Goal: Contribute content: Contribute content

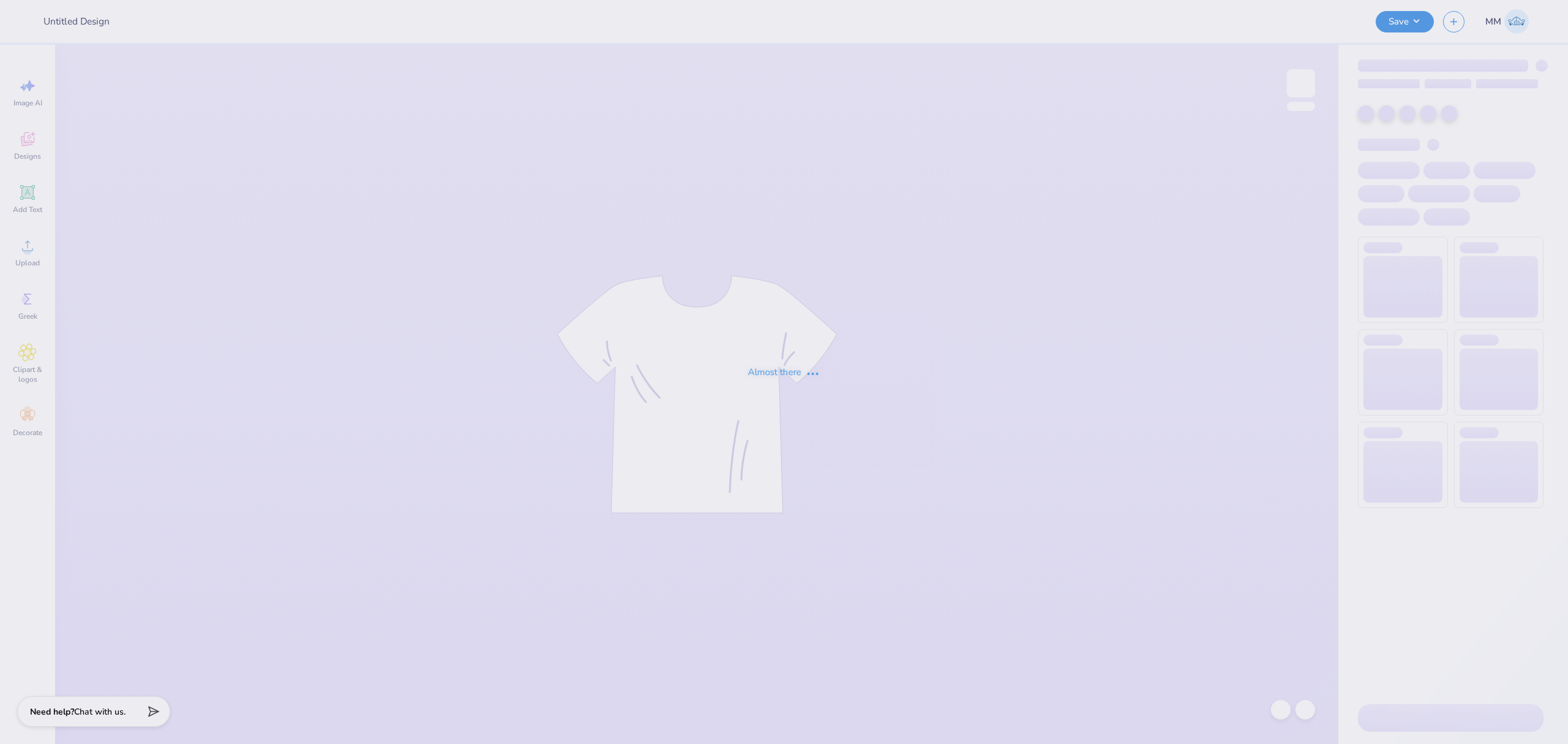
type input "[PERSON_NAME] : [GEOGRAPHIC_DATA]"
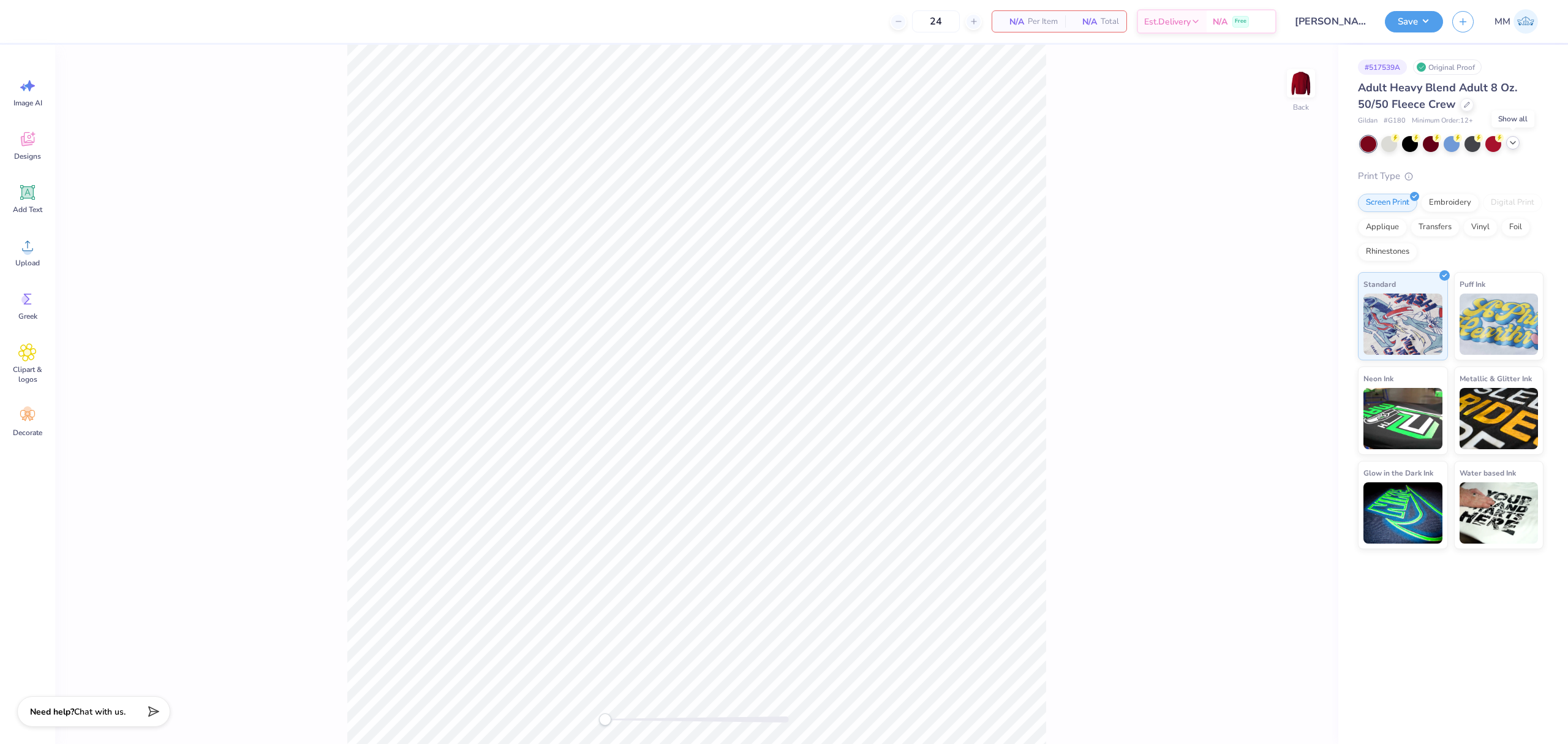
click at [1514, 138] on icon at bounding box center [1512, 142] width 10 height 10
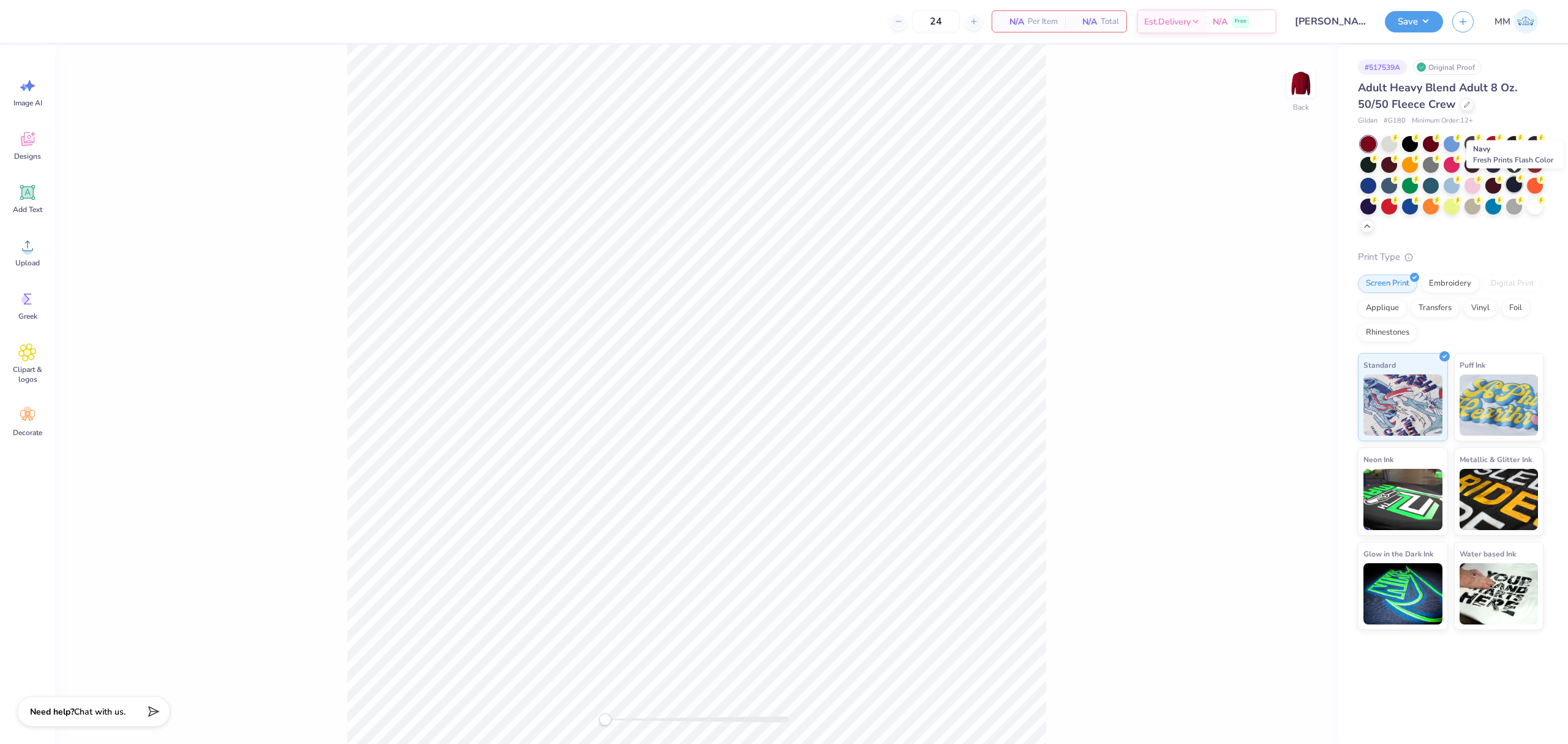
click at [1517, 182] on icon at bounding box center [1520, 178] width 8 height 8
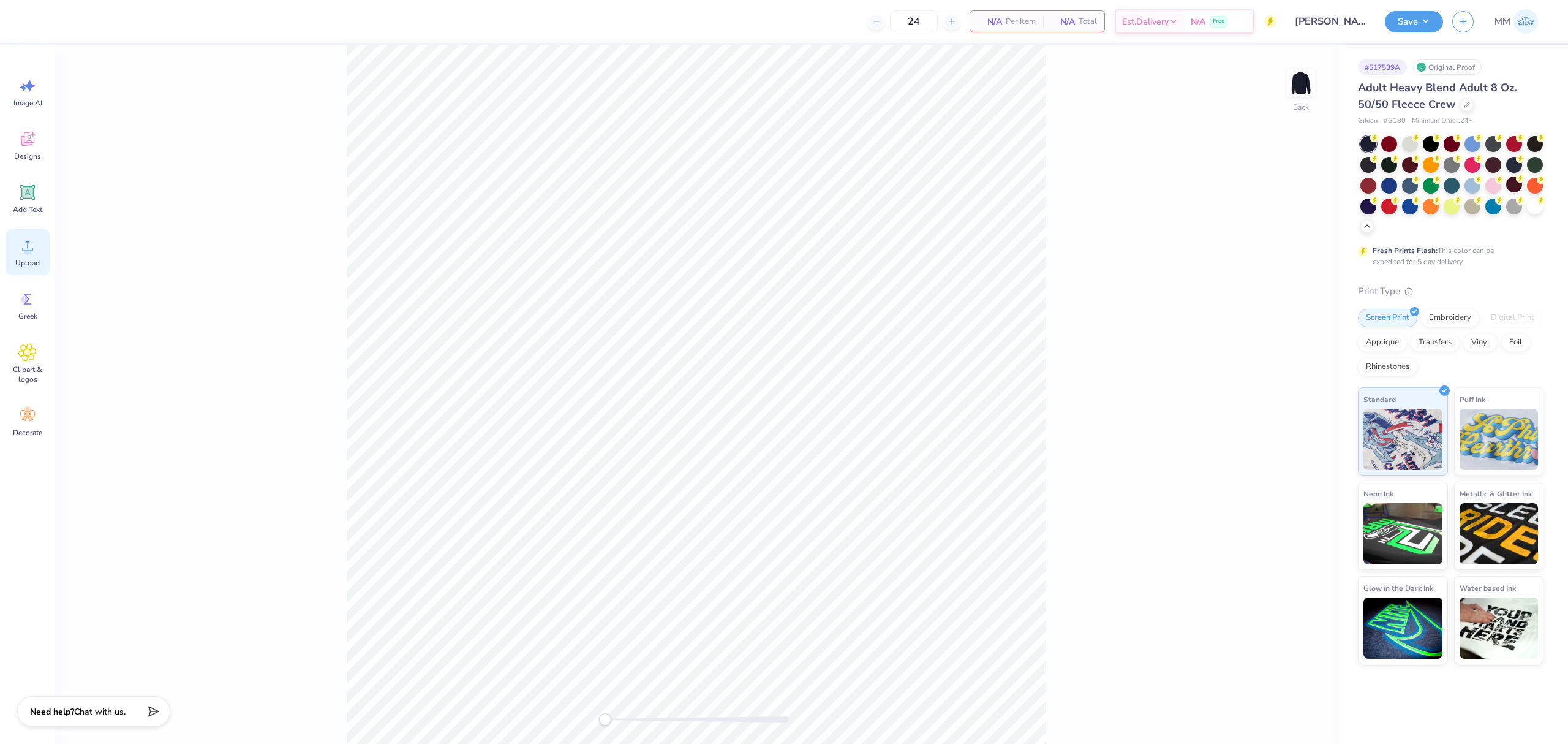
click at [25, 249] on circle at bounding box center [27, 250] width 8 height 8
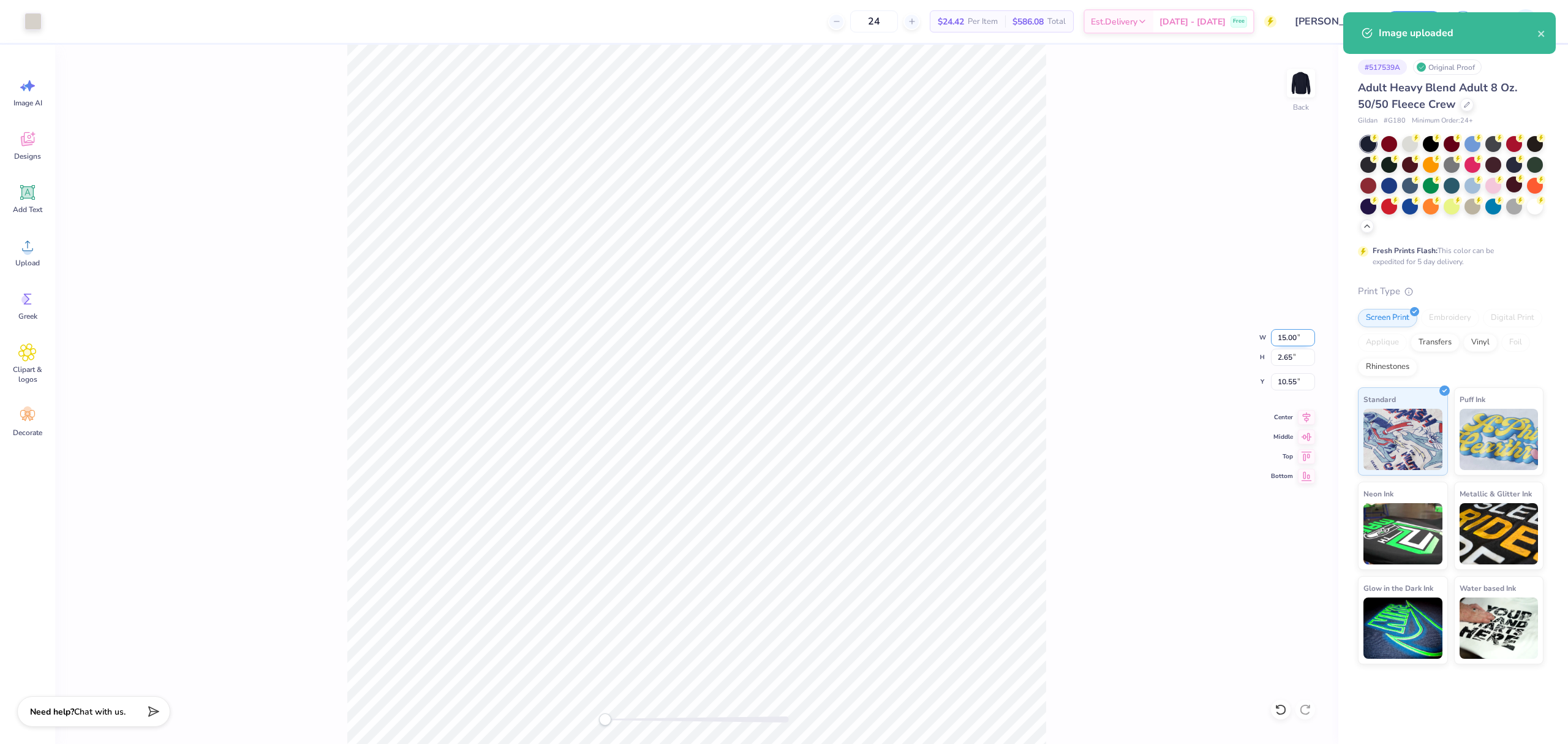
click at [1280, 330] on input "15.00" at bounding box center [1293, 338] width 44 height 17
type input "9.00"
type input "1.59"
type input "11.08"
click at [1299, 334] on input "9.00" at bounding box center [1293, 338] width 44 height 17
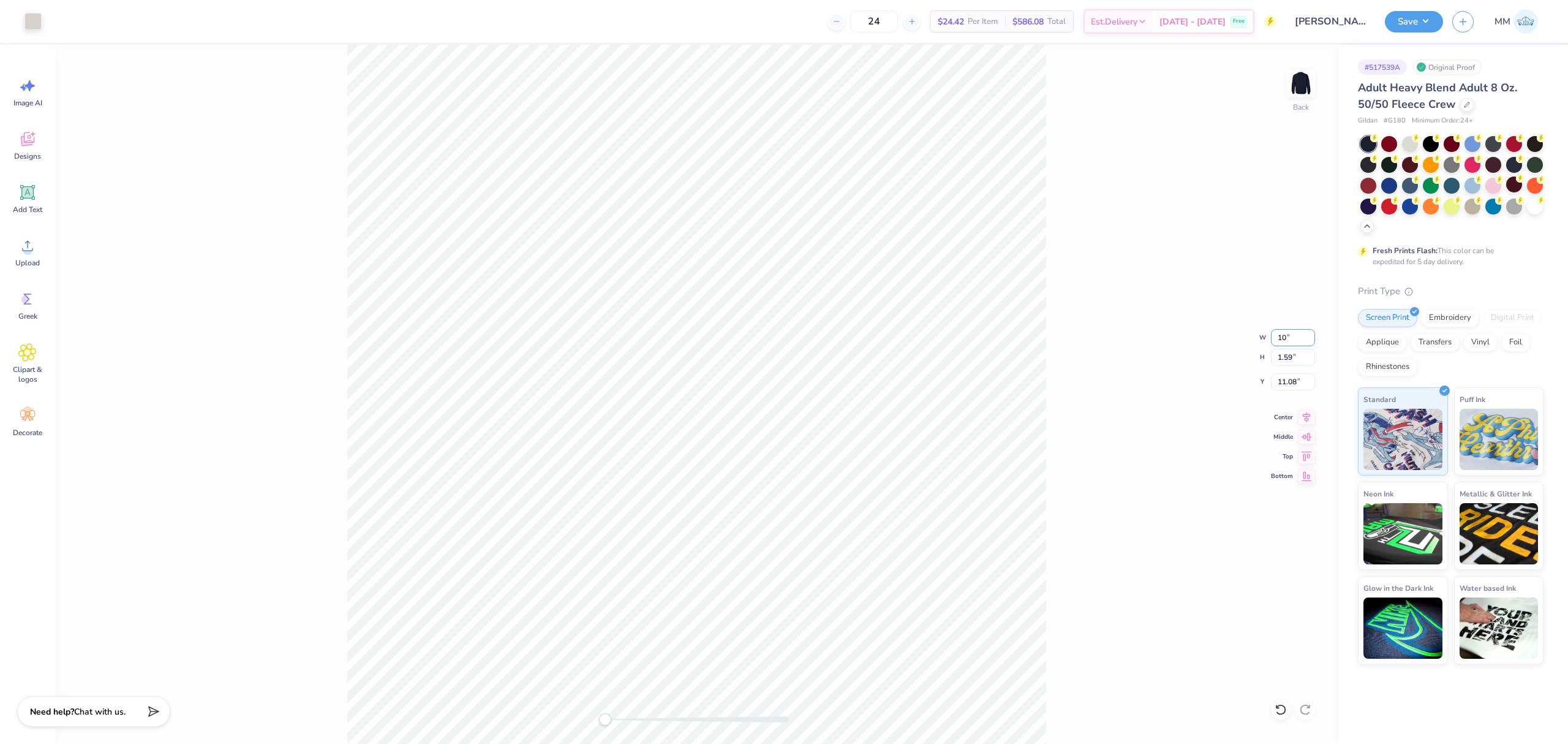
type input "10.00"
type input "1.77"
click at [1292, 383] on input "10.99" at bounding box center [1293, 382] width 44 height 17
type input "3"
click at [1299, 339] on input "10.00" at bounding box center [1293, 338] width 44 height 17
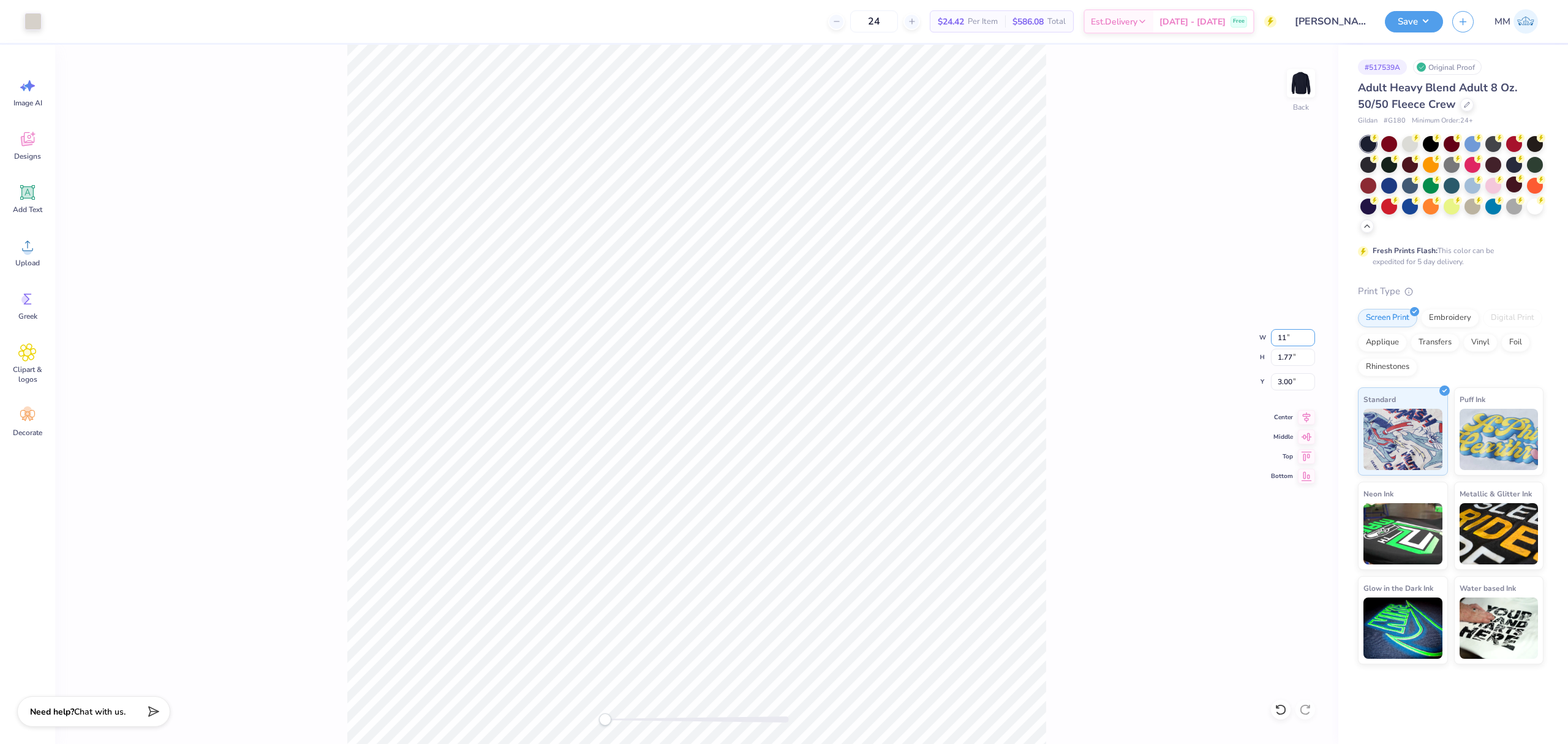
type input "11.00"
type input "1.94"
type input "2.91"
click at [1288, 372] on div "Back W 11.00 11.00 " H 1.94 1.94 " Y 2.91 2.91 " Center [GEOGRAPHIC_DATA]" at bounding box center [697, 394] width 1283 height 699
click at [1280, 379] on input "2.91" at bounding box center [1293, 382] width 44 height 17
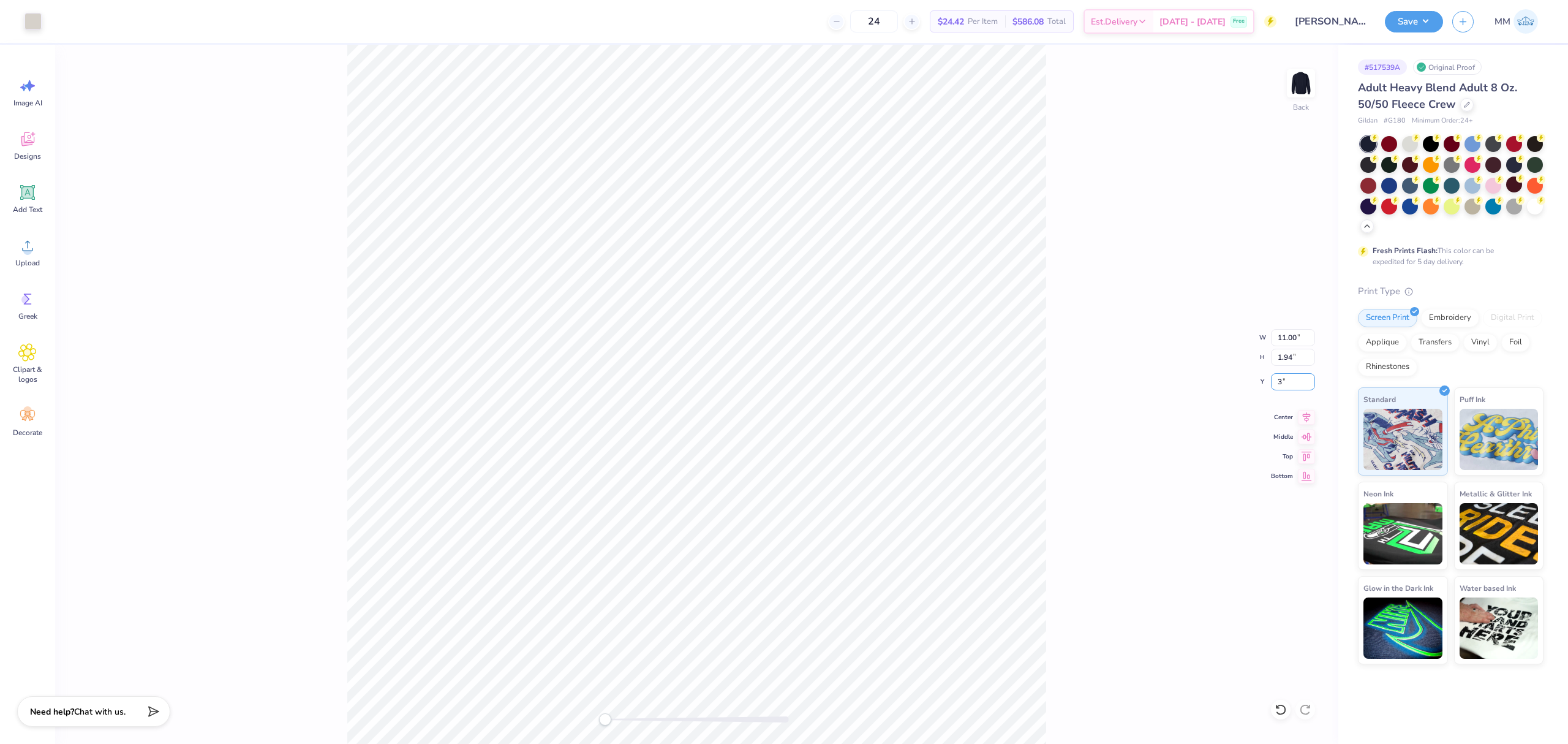
type input "3"
click at [1065, 436] on div "Back W 11.00 11.00 " H 1.94 1.94 " Y 3 3 " Center Middle Top Bottom" at bounding box center [697, 394] width 1283 height 699
click at [1310, 91] on img at bounding box center [1301, 84] width 49 height 49
click at [42, 246] on div "Upload" at bounding box center [27, 252] width 44 height 46
click at [1296, 337] on input "14.61" at bounding box center [1293, 338] width 44 height 17
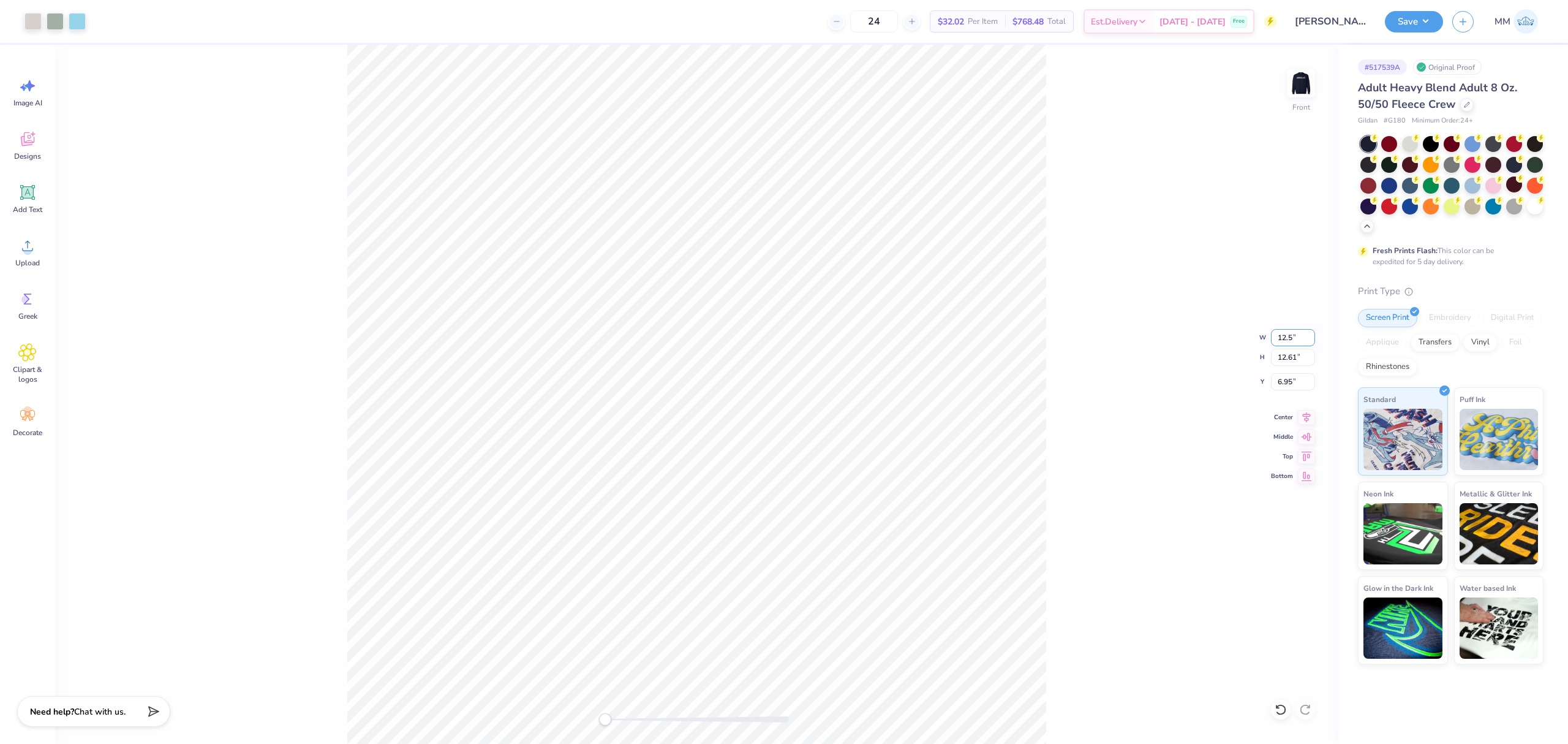
type input "12.50"
type input "10.79"
click at [1285, 378] on input "7.86" at bounding box center [1293, 382] width 44 height 17
type input "3"
click at [36, 207] on span "Add Text" at bounding box center [27, 209] width 29 height 10
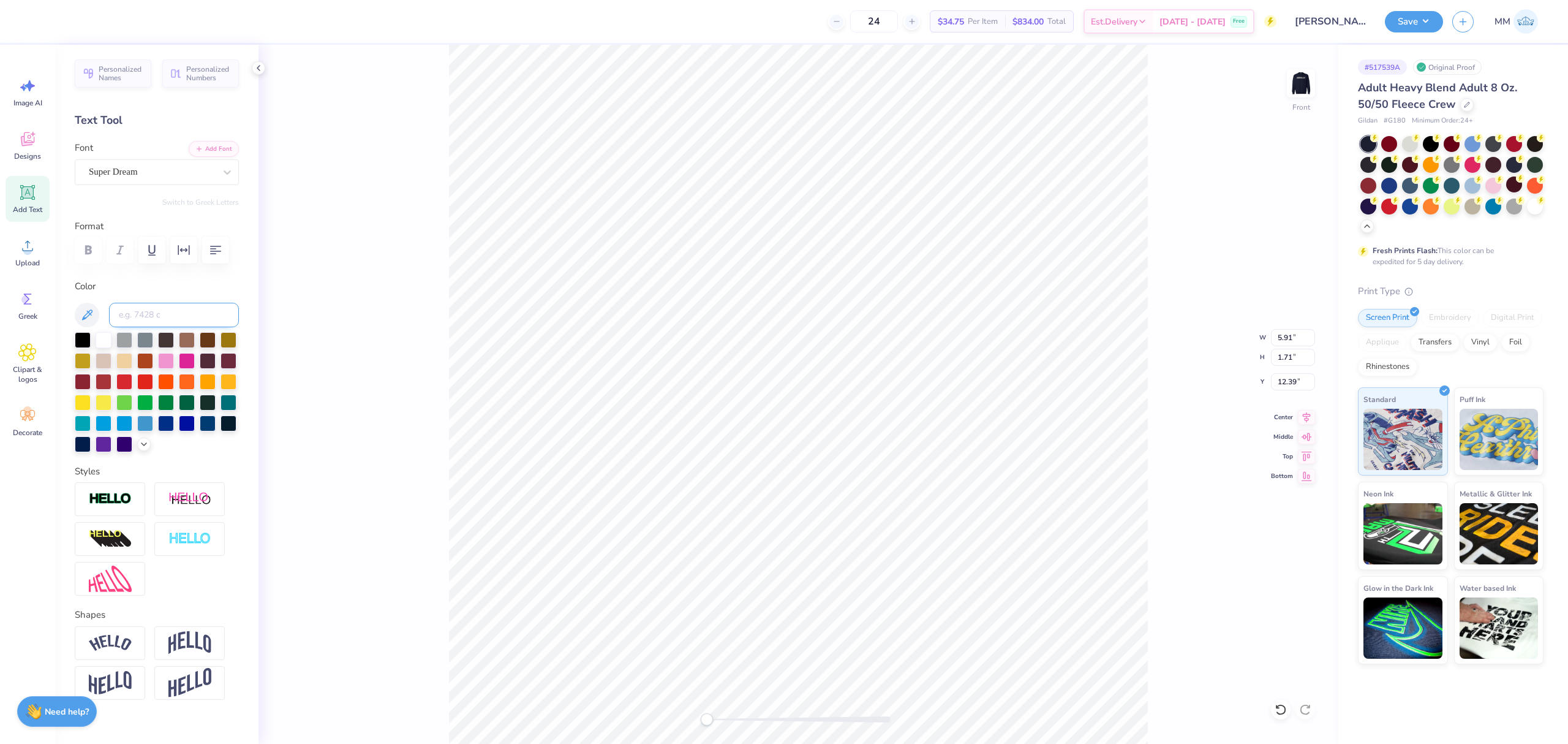
click at [136, 327] on input at bounding box center [174, 315] width 130 height 25
type input "warmgray 1"
click at [209, 149] on button "Add Font" at bounding box center [213, 148] width 50 height 16
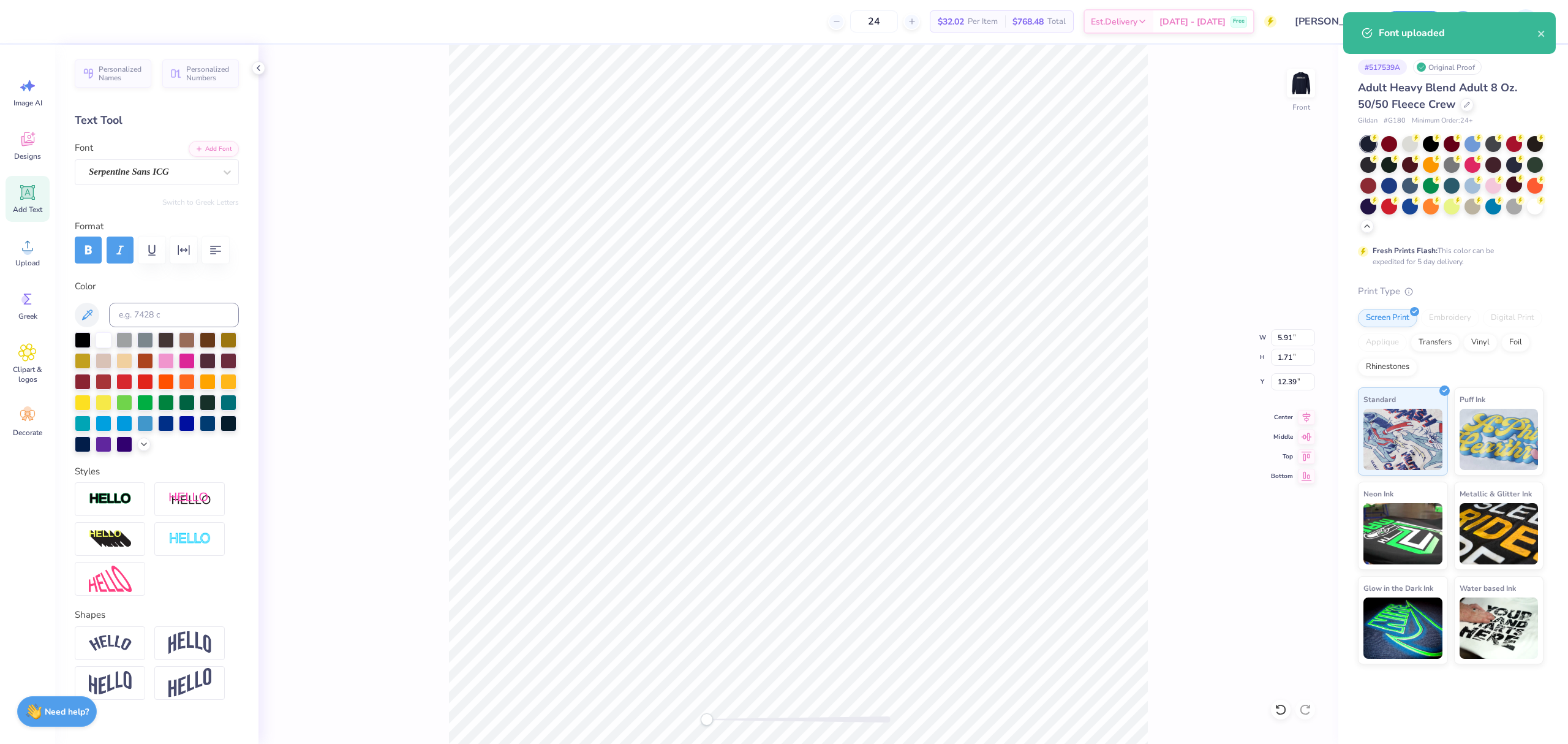
paste textarea "Xiti with the Xi's"
type textarea "Xiti with the Xi's"
type input "11.80"
type input "0.76"
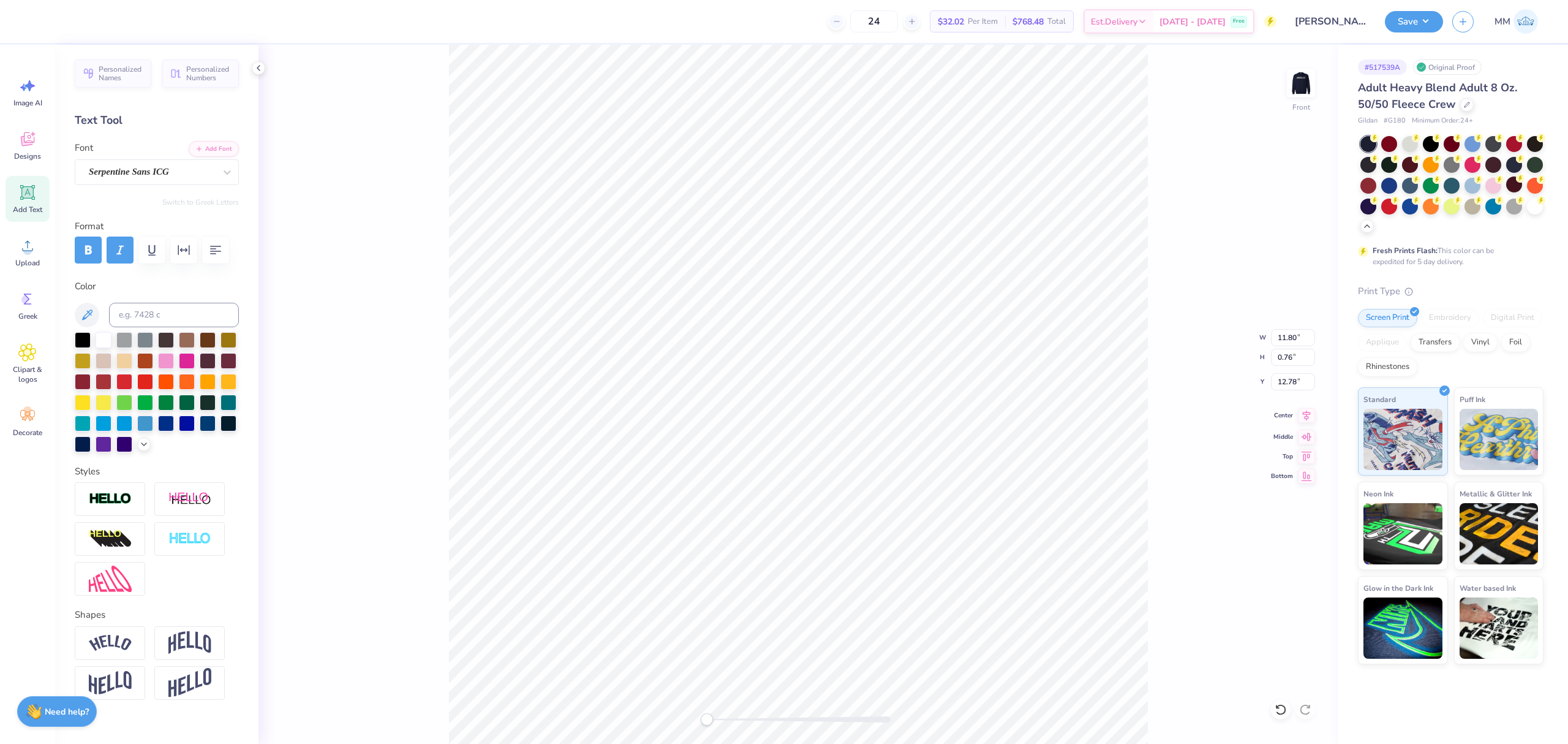
click at [1302, 417] on icon at bounding box center [1306, 415] width 17 height 15
click at [758, 717] on div "Front" at bounding box center [798, 394] width 1080 height 699
click at [760, 719] on div at bounding box center [799, 719] width 184 height 6
click at [728, 707] on div "Front" at bounding box center [798, 394] width 1080 height 699
type input "12.50"
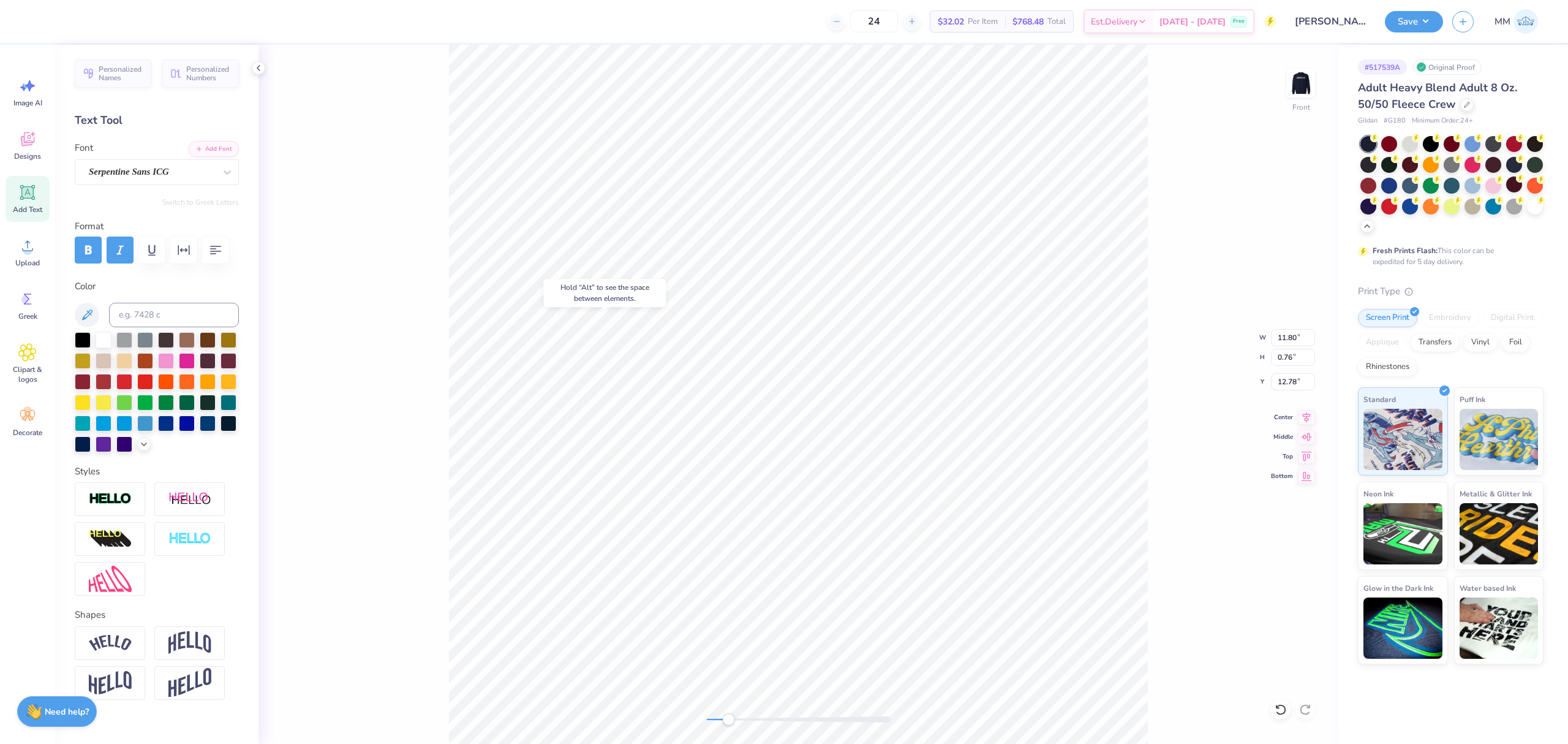
type input "10.79"
type input "3.00"
click at [1306, 415] on icon at bounding box center [1307, 415] width 8 height 10
click at [652, 710] on div "Front" at bounding box center [798, 394] width 1080 height 699
click at [1287, 378] on input "3.00" at bounding box center [1293, 382] width 44 height 17
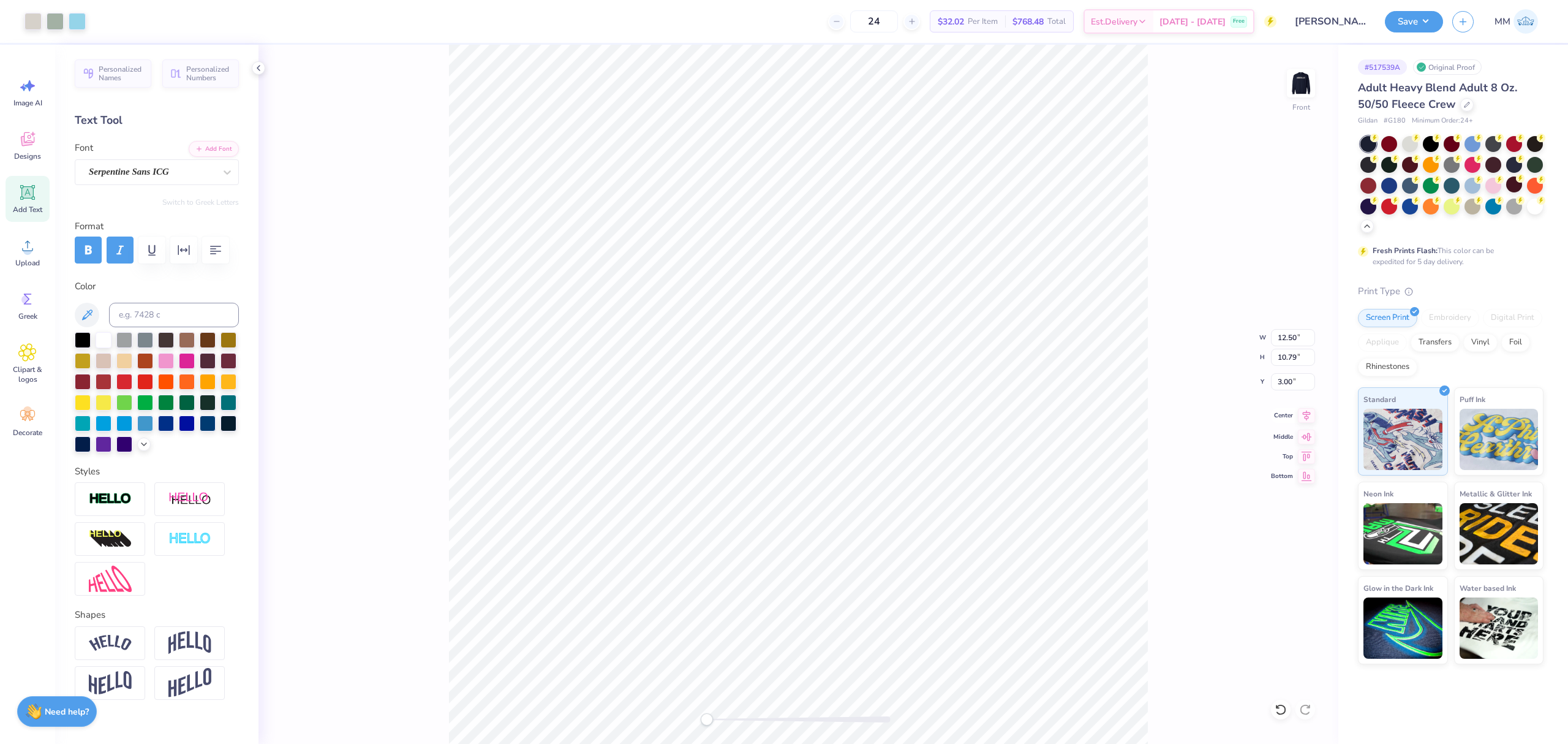
click at [1304, 420] on icon at bounding box center [1306, 415] width 17 height 15
click at [1300, 417] on icon at bounding box center [1306, 415] width 17 height 15
click at [440, 72] on div "Front" at bounding box center [798, 394] width 1080 height 699
click at [1401, 20] on button "Save" at bounding box center [1414, 20] width 58 height 22
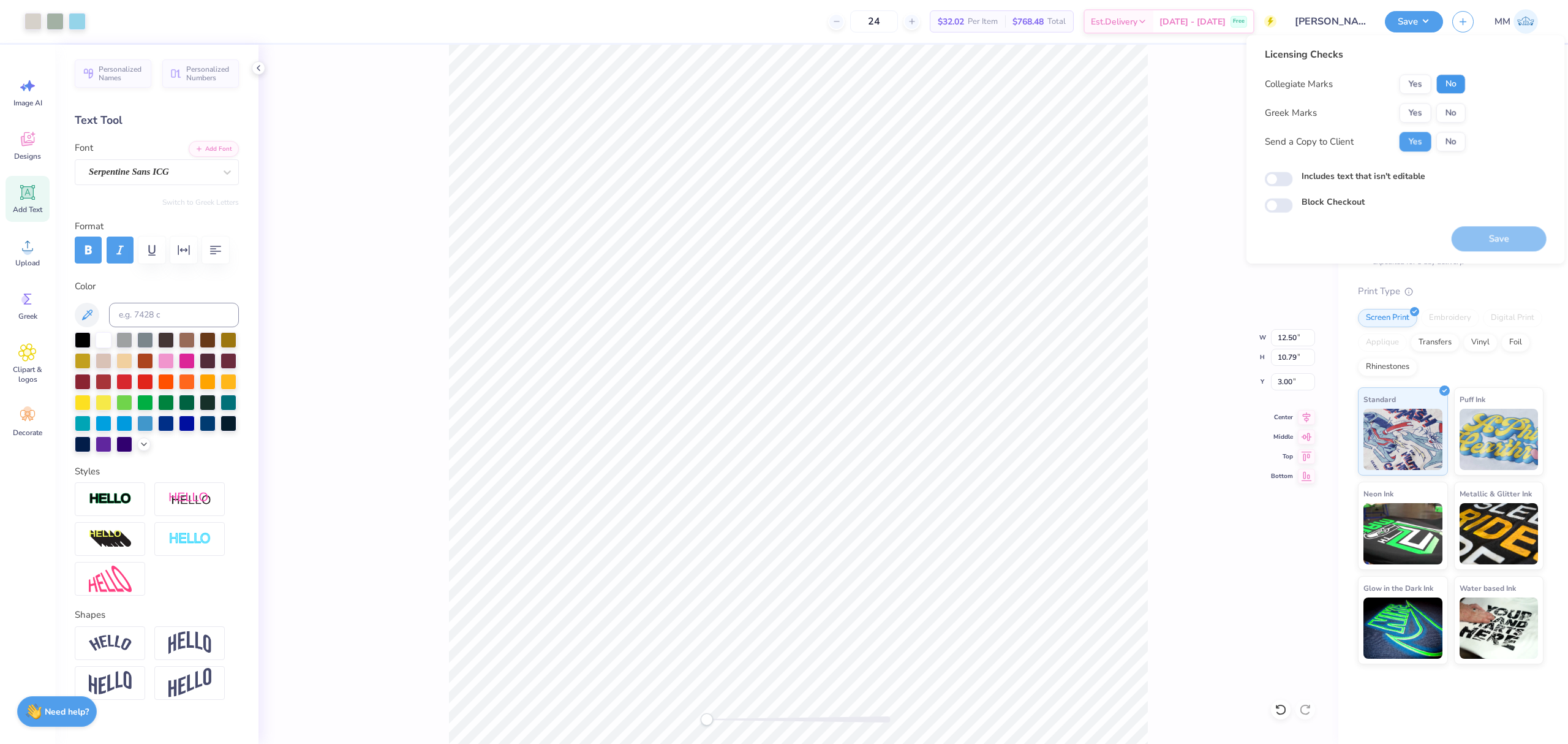
click at [1448, 84] on button "No" at bounding box center [1452, 84] width 29 height 20
click at [1403, 118] on button "Yes" at bounding box center [1415, 113] width 32 height 20
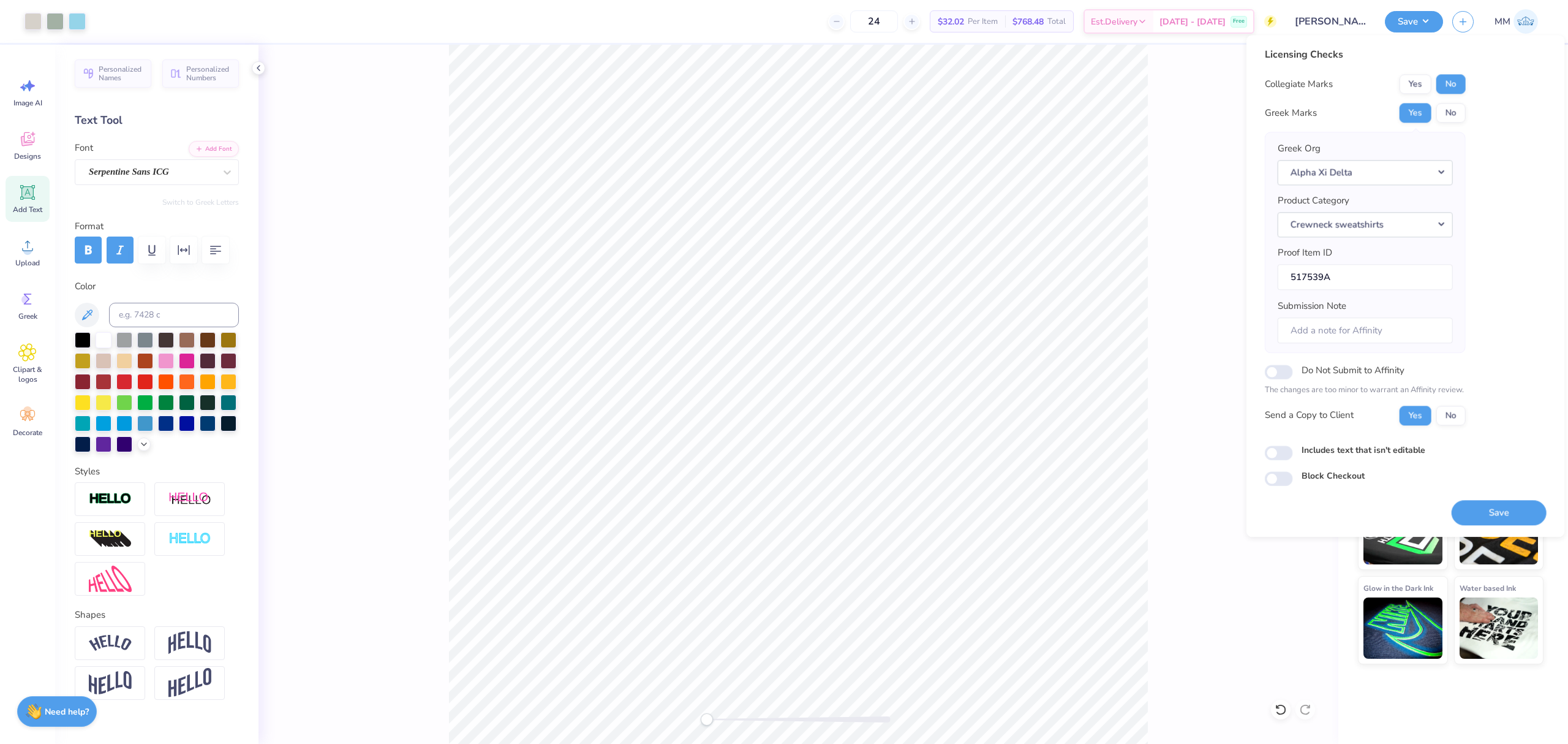
click at [1341, 456] on label "Includes text that isn't editable" at bounding box center [1364, 450] width 124 height 13
click at [1293, 456] on input "Includes text that isn't editable" at bounding box center [1279, 453] width 28 height 15
checkbox input "true"
click at [1463, 513] on button "Save" at bounding box center [1499, 513] width 95 height 25
